Goal: Information Seeking & Learning: Learn about a topic

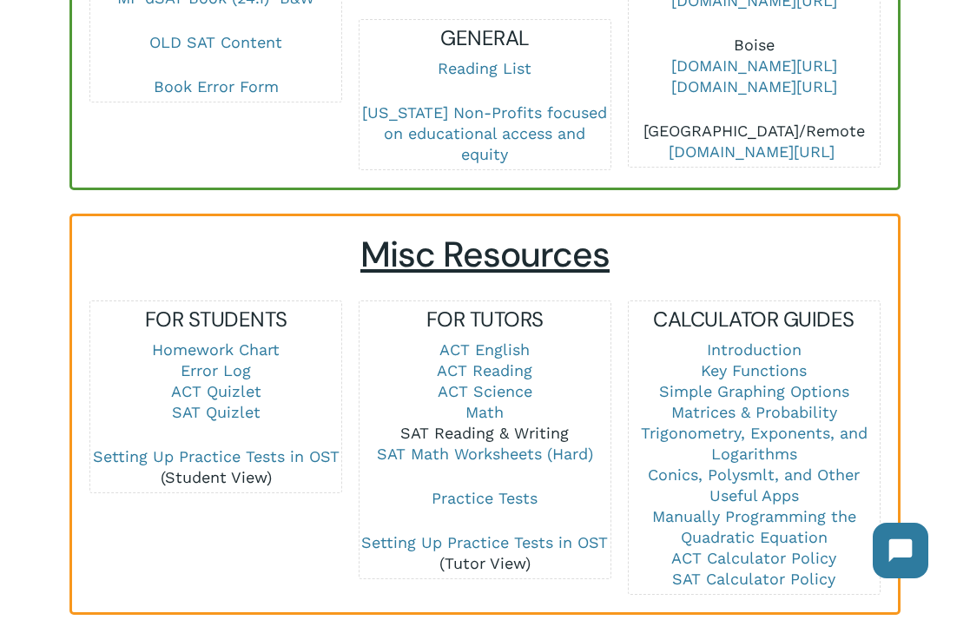
click at [440, 424] on link "SAT Reading & Writing" at bounding box center [484, 433] width 169 height 18
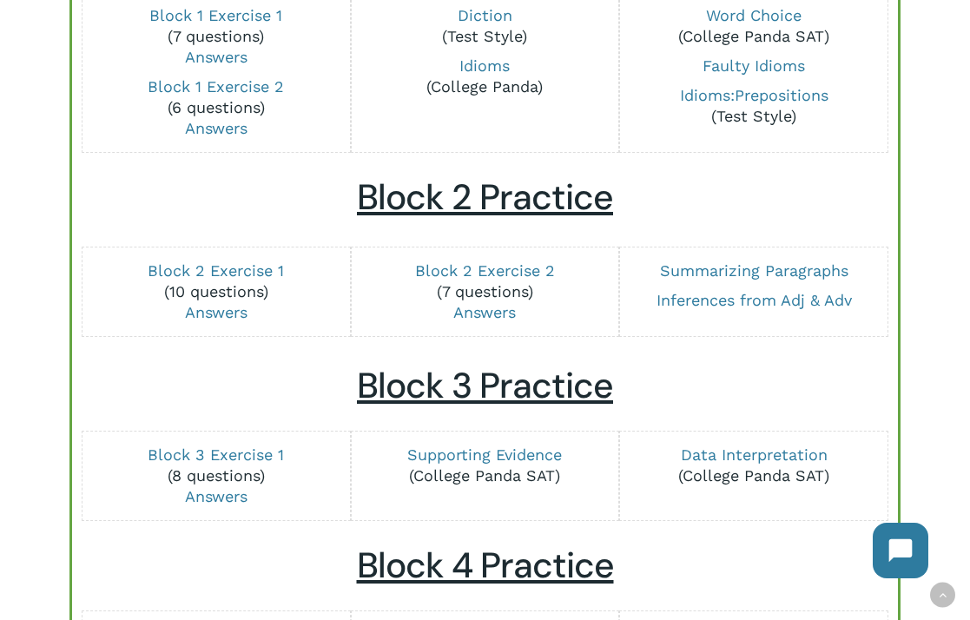
scroll to position [711, 0]
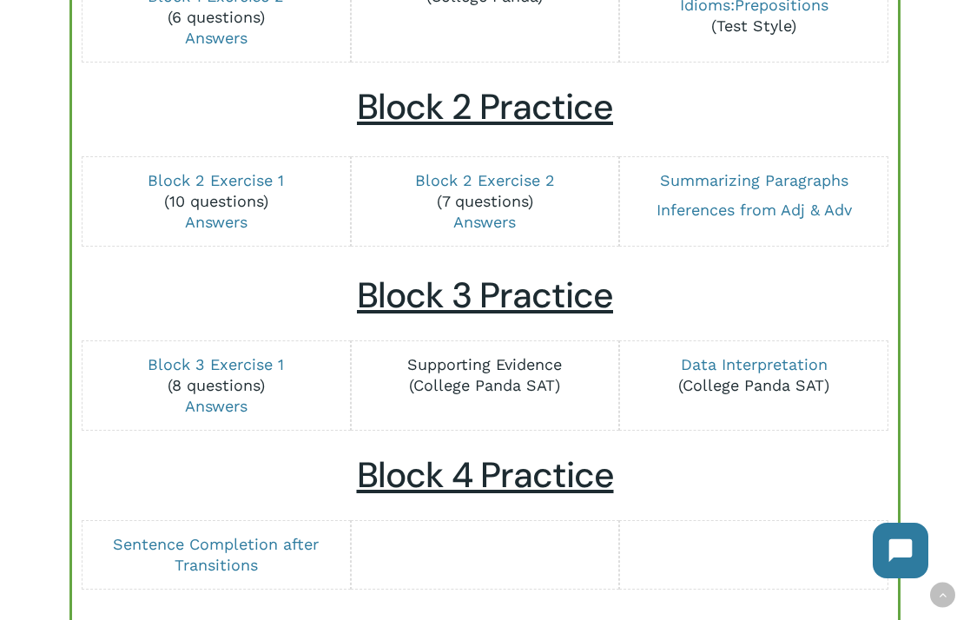
click at [437, 363] on link "Supporting Evidence" at bounding box center [484, 364] width 155 height 18
click at [775, 360] on link "Data Interpretation" at bounding box center [754, 364] width 147 height 18
click at [198, 409] on link "Answers" at bounding box center [216, 406] width 63 height 18
click at [234, 218] on link "Answers" at bounding box center [216, 222] width 63 height 18
